Goal: Task Accomplishment & Management: Manage account settings

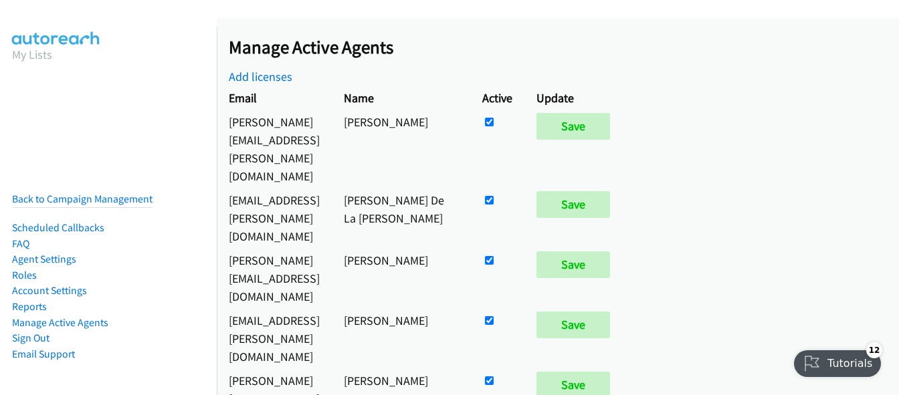
scroll to position [7414, 0]
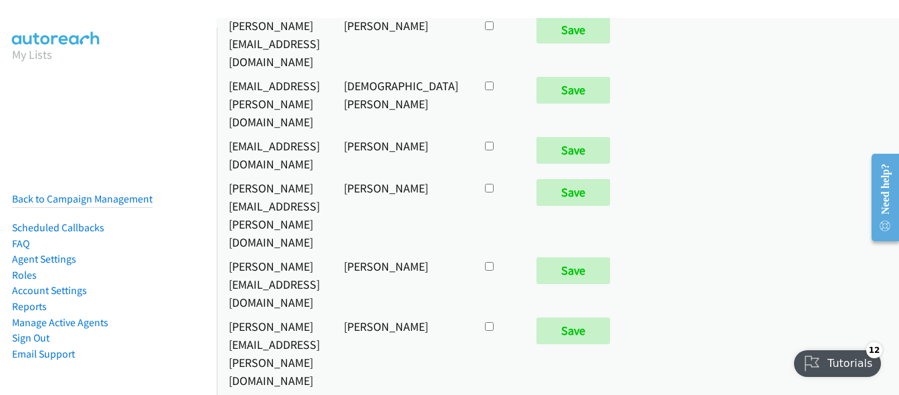
checkbox input "true"
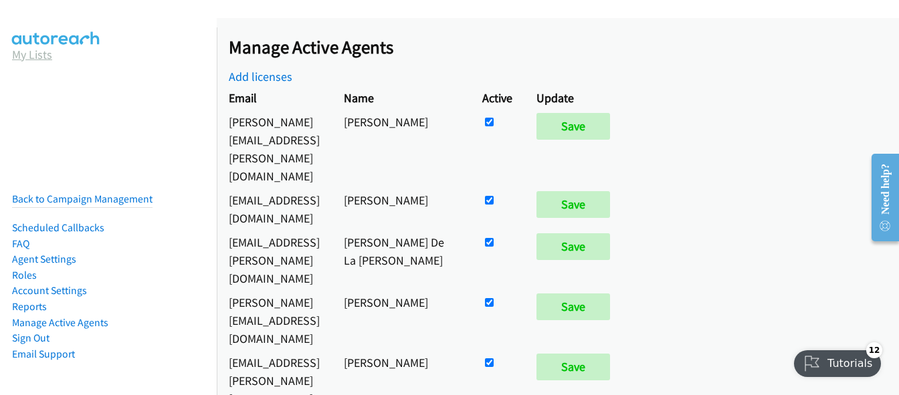
drag, startPoint x: 39, startPoint y: 116, endPoint x: 28, endPoint y: 46, distance: 71.1
click at [39, 116] on nav "My Lists Back to Campaign Management Scheduled Callbacks FAQ Agent Settings Rol…" at bounding box center [108, 224] width 217 height 395
